Goal: Task Accomplishment & Management: Complete application form

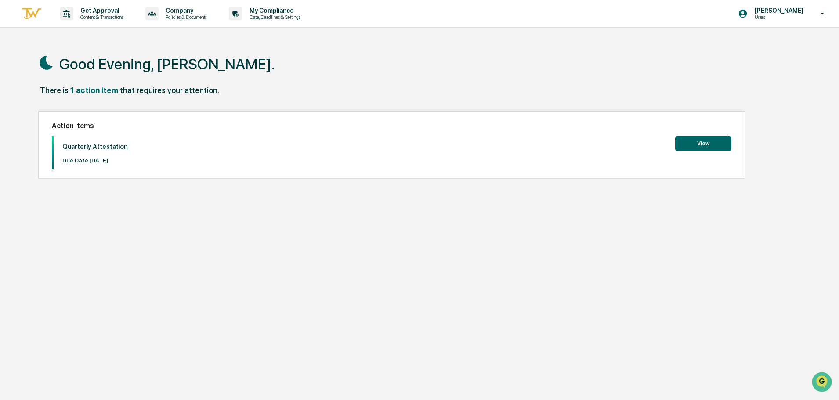
click at [693, 137] on button "View" at bounding box center [703, 143] width 56 height 15
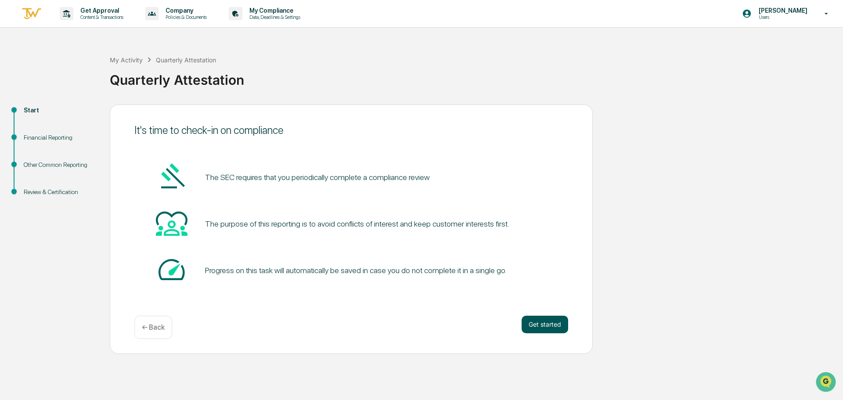
click at [542, 325] on button "Get started" at bounding box center [545, 325] width 47 height 18
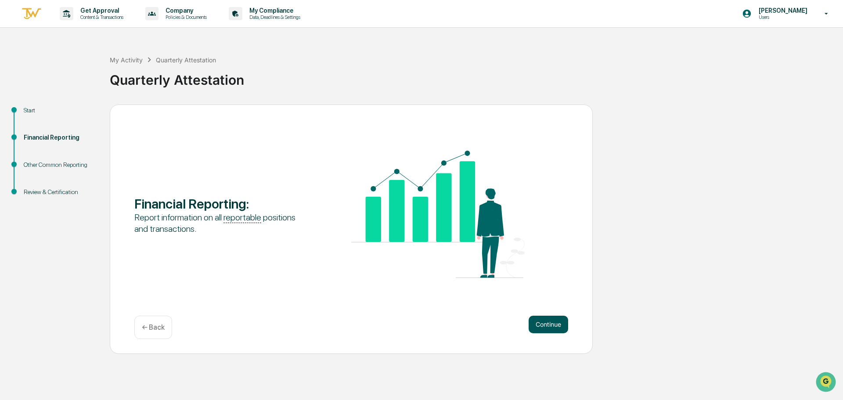
click at [544, 324] on button "Continue" at bounding box center [549, 325] width 40 height 18
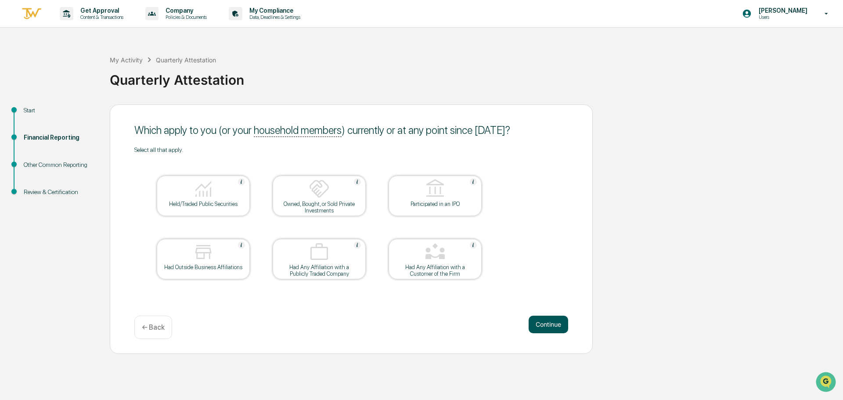
click at [554, 323] on button "Continue" at bounding box center [549, 325] width 40 height 18
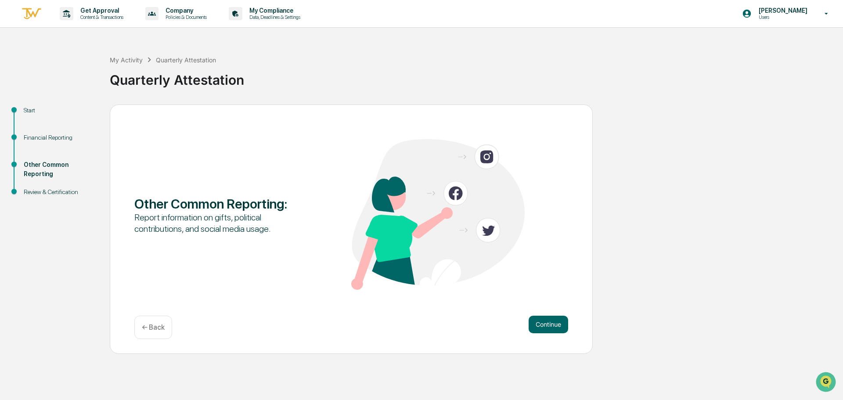
click at [554, 323] on button "Continue" at bounding box center [549, 325] width 40 height 18
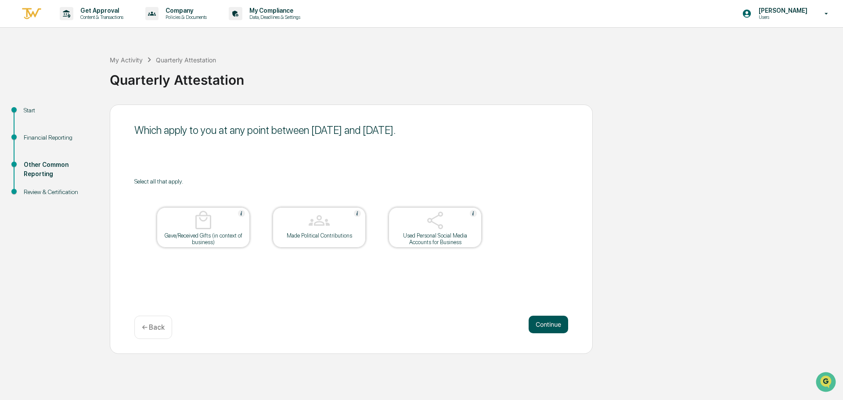
click at [546, 322] on button "Continue" at bounding box center [549, 325] width 40 height 18
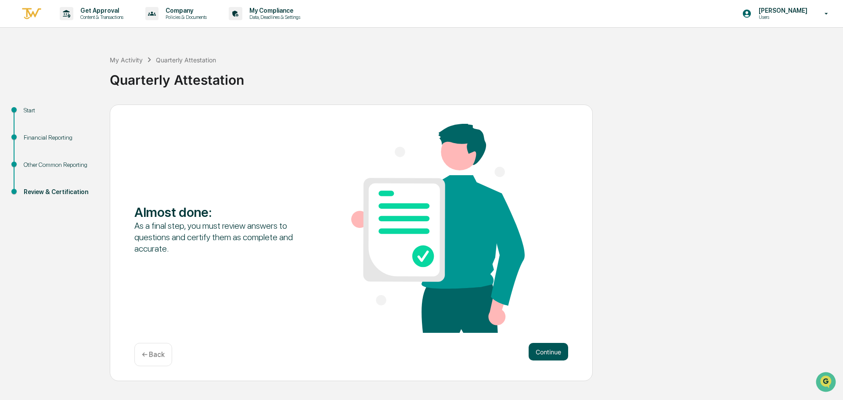
click at [557, 352] on button "Continue" at bounding box center [549, 352] width 40 height 18
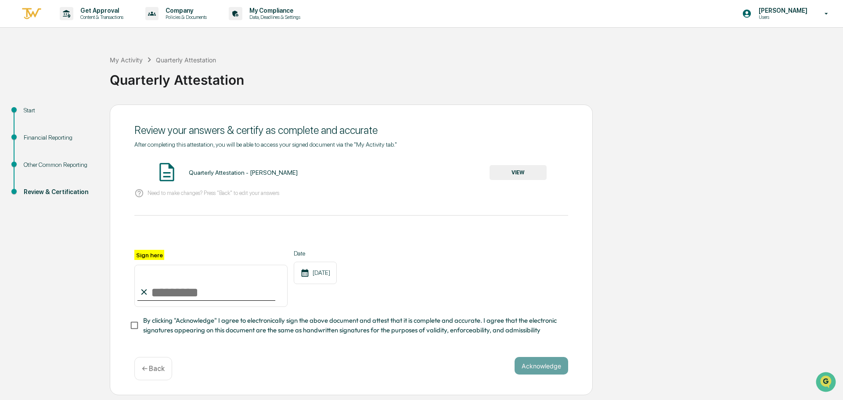
click at [162, 286] on input "Sign here" at bounding box center [210, 286] width 153 height 42
type input "**********"
click at [541, 365] on button "Acknowledge" at bounding box center [542, 366] width 54 height 18
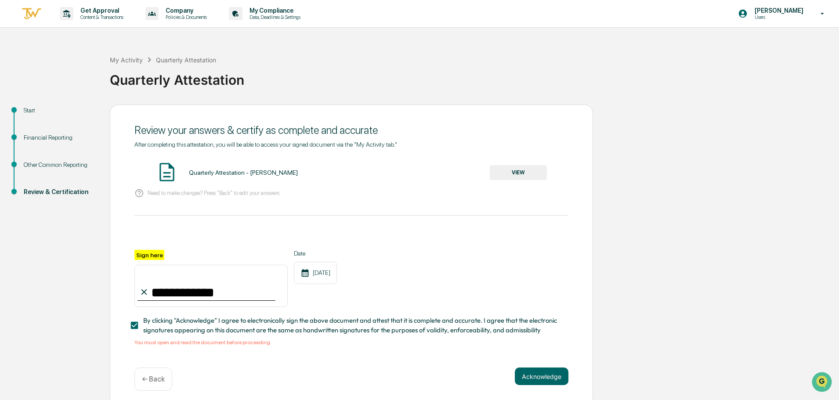
scroll to position [8, 0]
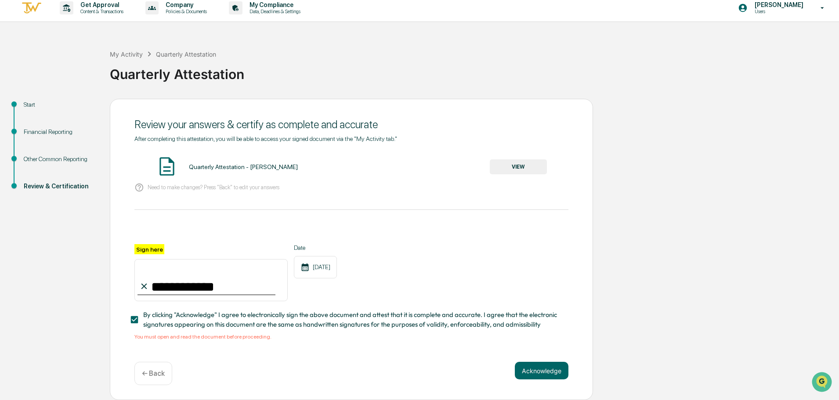
click at [512, 164] on button "VIEW" at bounding box center [518, 166] width 57 height 15
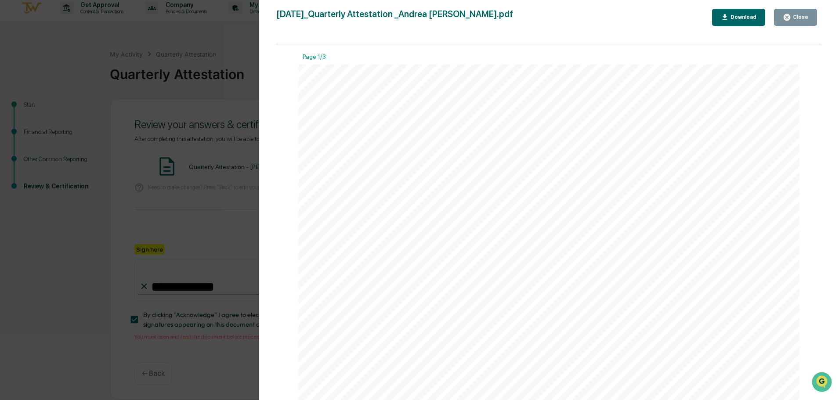
click at [749, 18] on div "Download" at bounding box center [743, 17] width 28 height 6
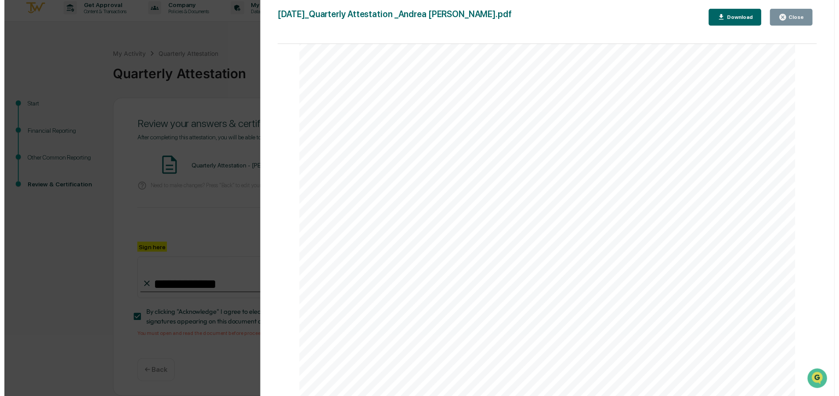
scroll to position [1362, 0]
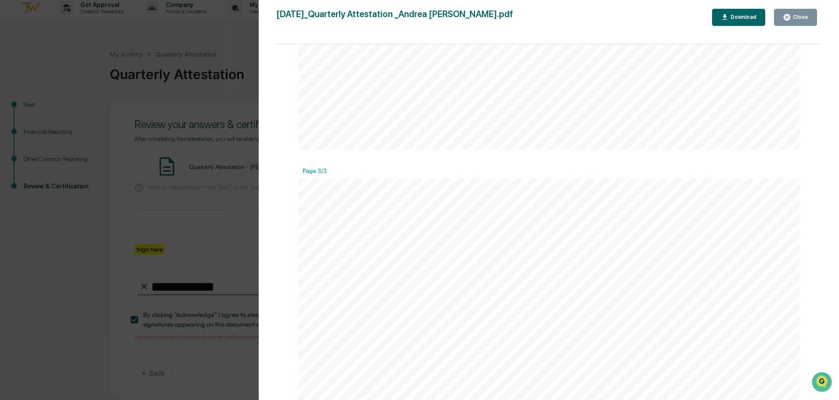
click at [807, 23] on button "Close" at bounding box center [795, 17] width 43 height 17
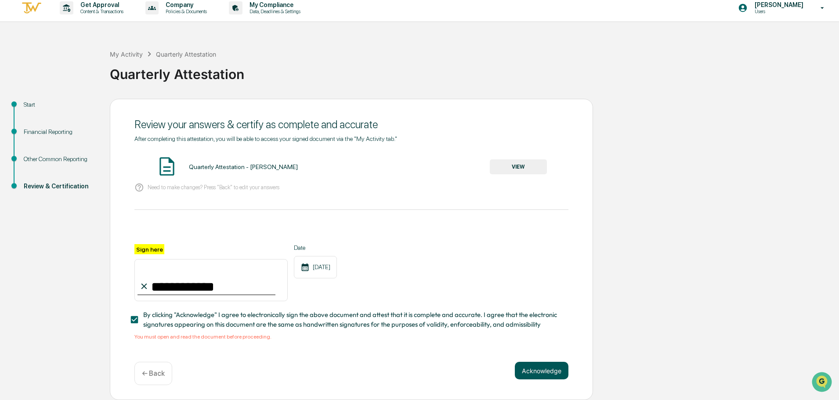
click at [535, 370] on button "Acknowledge" at bounding box center [542, 371] width 54 height 18
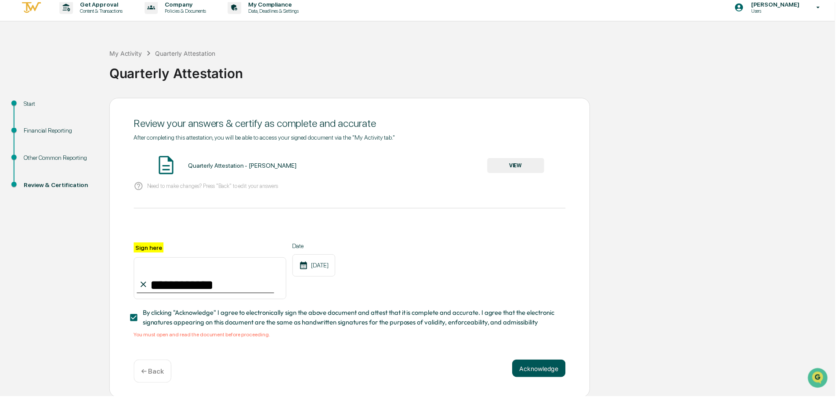
scroll to position [0, 0]
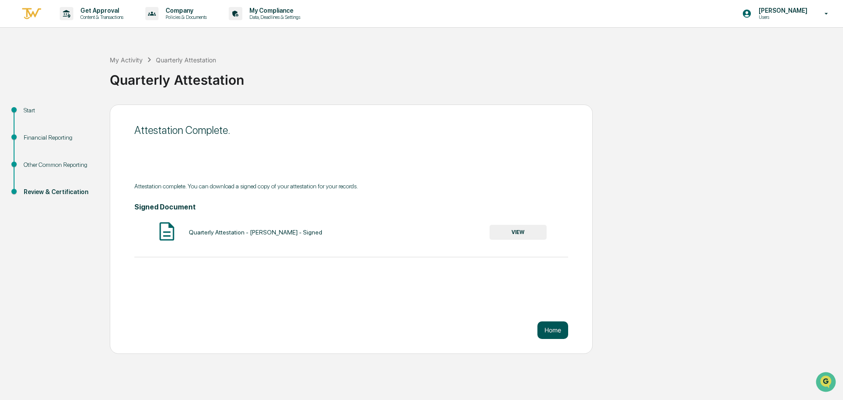
click at [543, 325] on button "Home" at bounding box center [553, 331] width 31 height 18
